Goal: Task Accomplishment & Management: Manage account settings

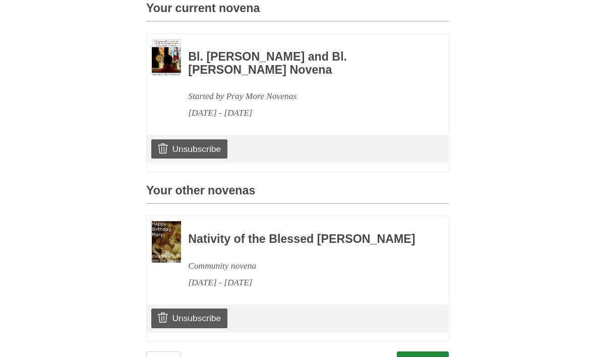
scroll to position [286, 0]
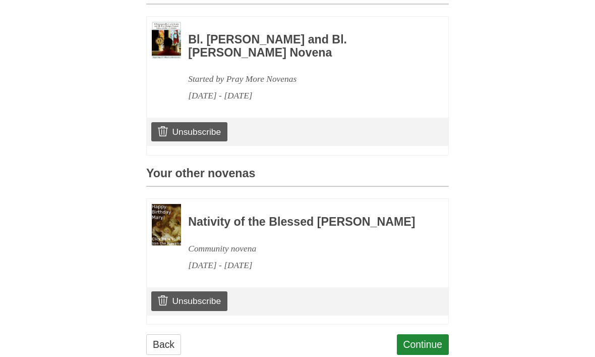
click at [201, 303] on link "Unsubscribe" at bounding box center [189, 300] width 76 height 19
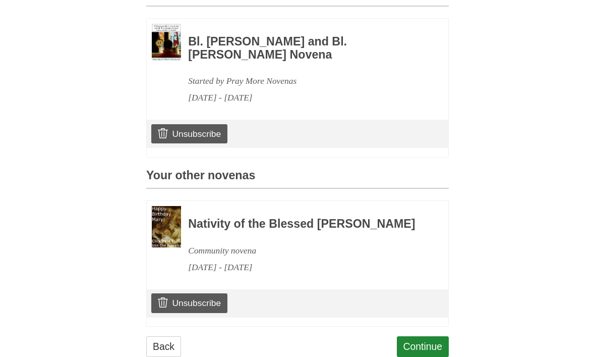
scroll to position [286, 0]
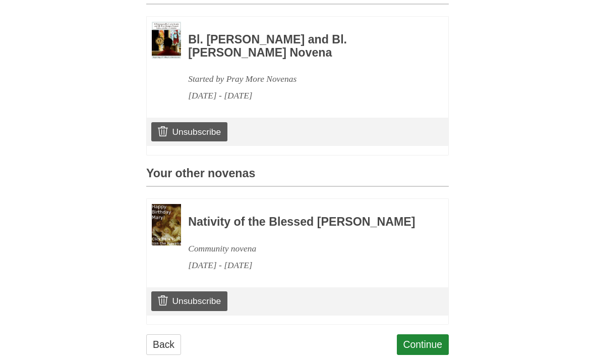
click at [209, 307] on link "Unsubscribe" at bounding box center [189, 300] width 76 height 19
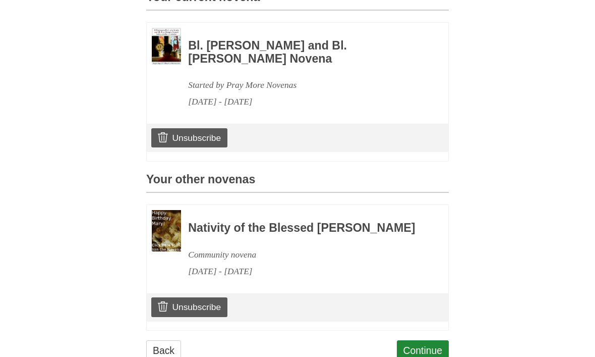
scroll to position [286, 0]
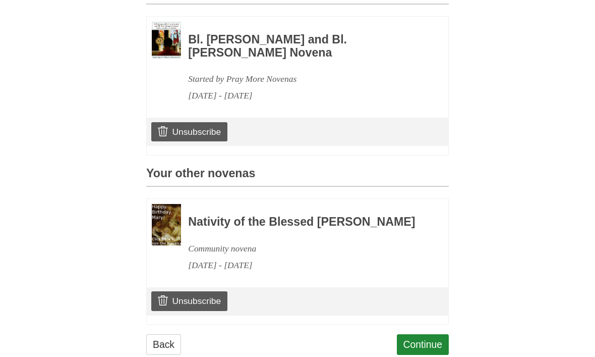
click at [202, 309] on link "Unsubscribe" at bounding box center [189, 300] width 76 height 19
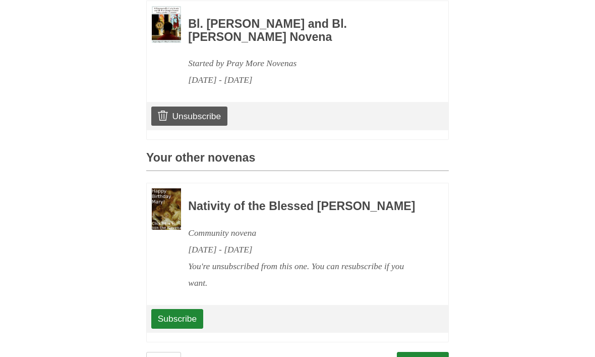
scroll to position [318, 0]
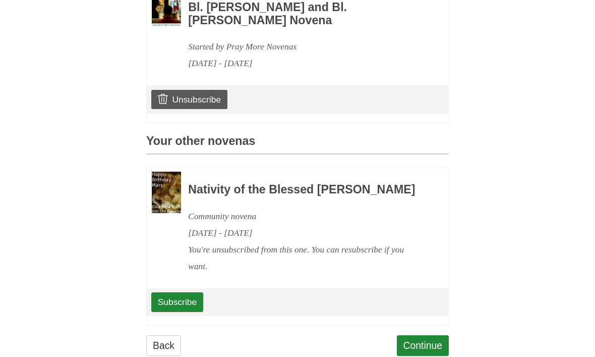
click at [426, 348] on link "Continue" at bounding box center [423, 345] width 52 height 21
